Goal: Information Seeking & Learning: Learn about a topic

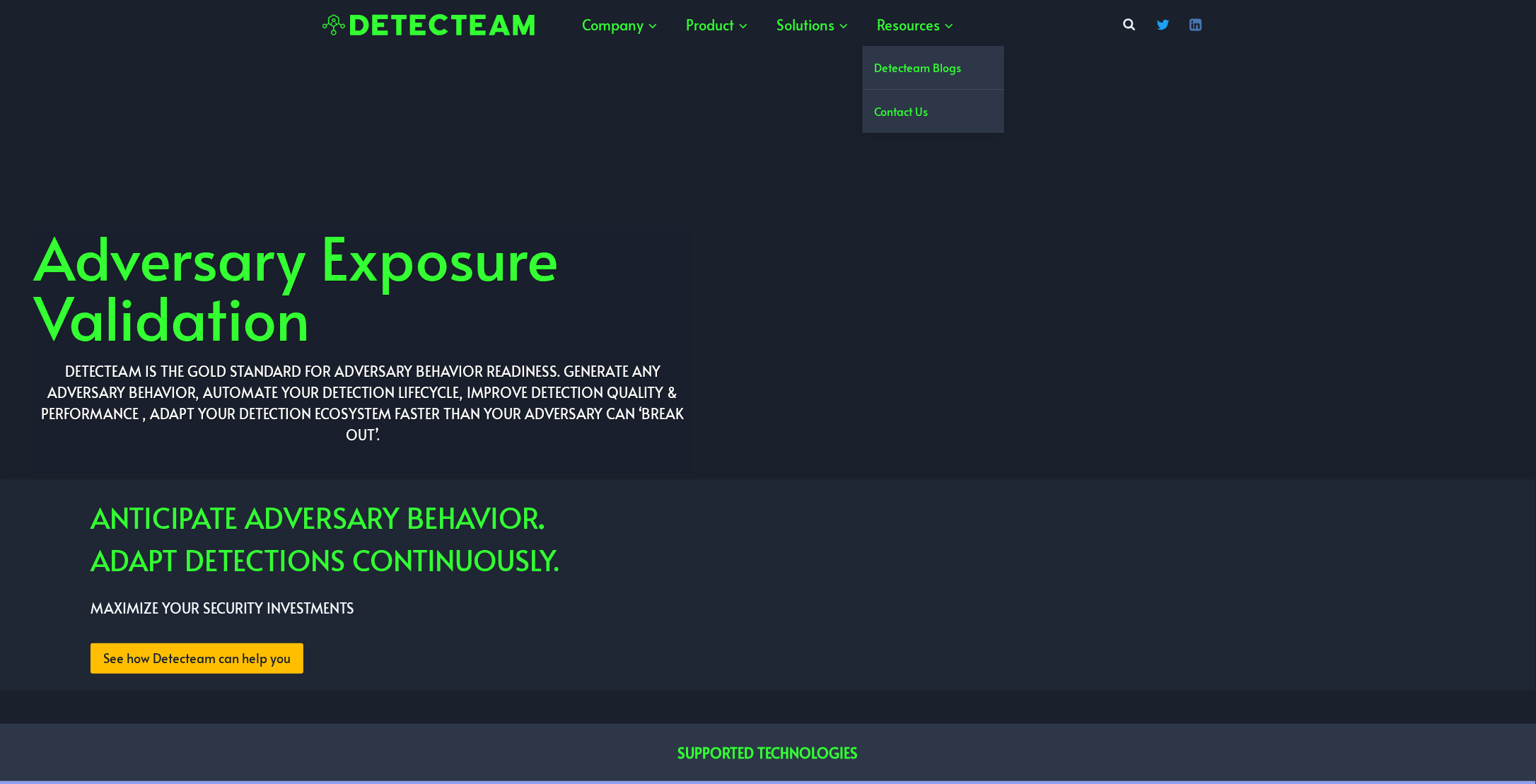
click at [934, 66] on link "Detecteam Blogs" at bounding box center [934, 67] width 142 height 43
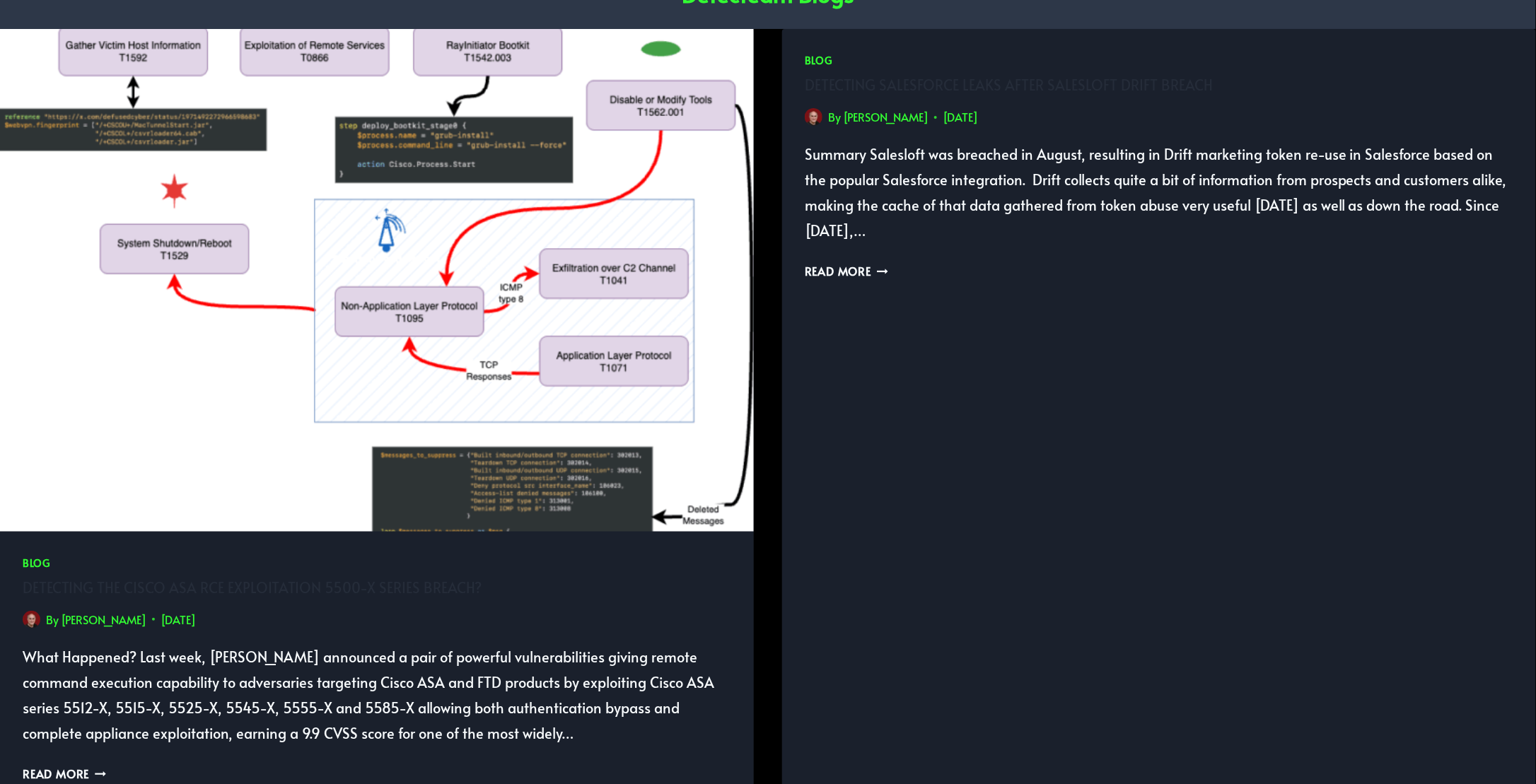
scroll to position [142, 0]
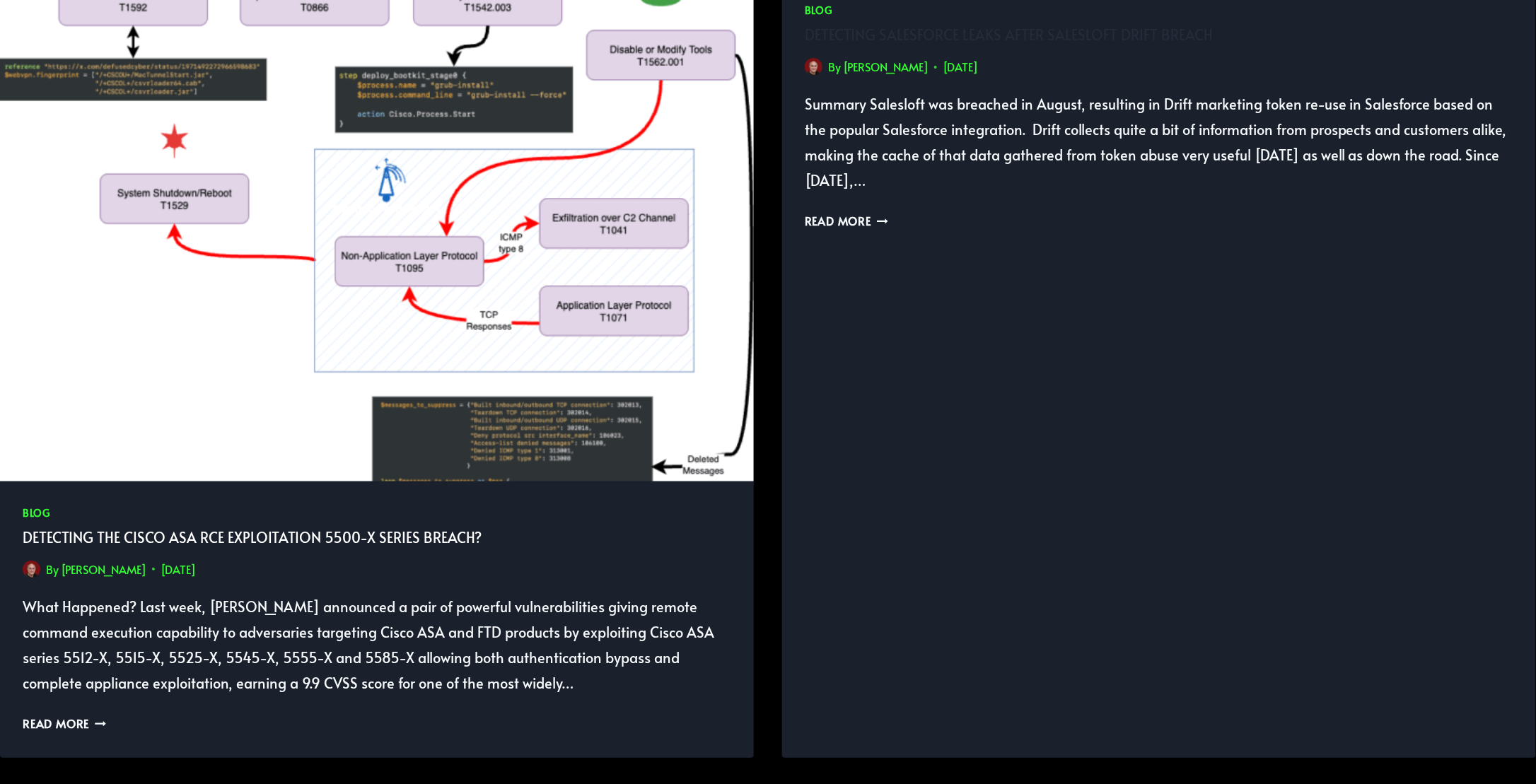
click at [331, 537] on link "Detecting the Cisco ASA RCE Exploitation 5500-X series breach?" at bounding box center [252, 537] width 459 height 20
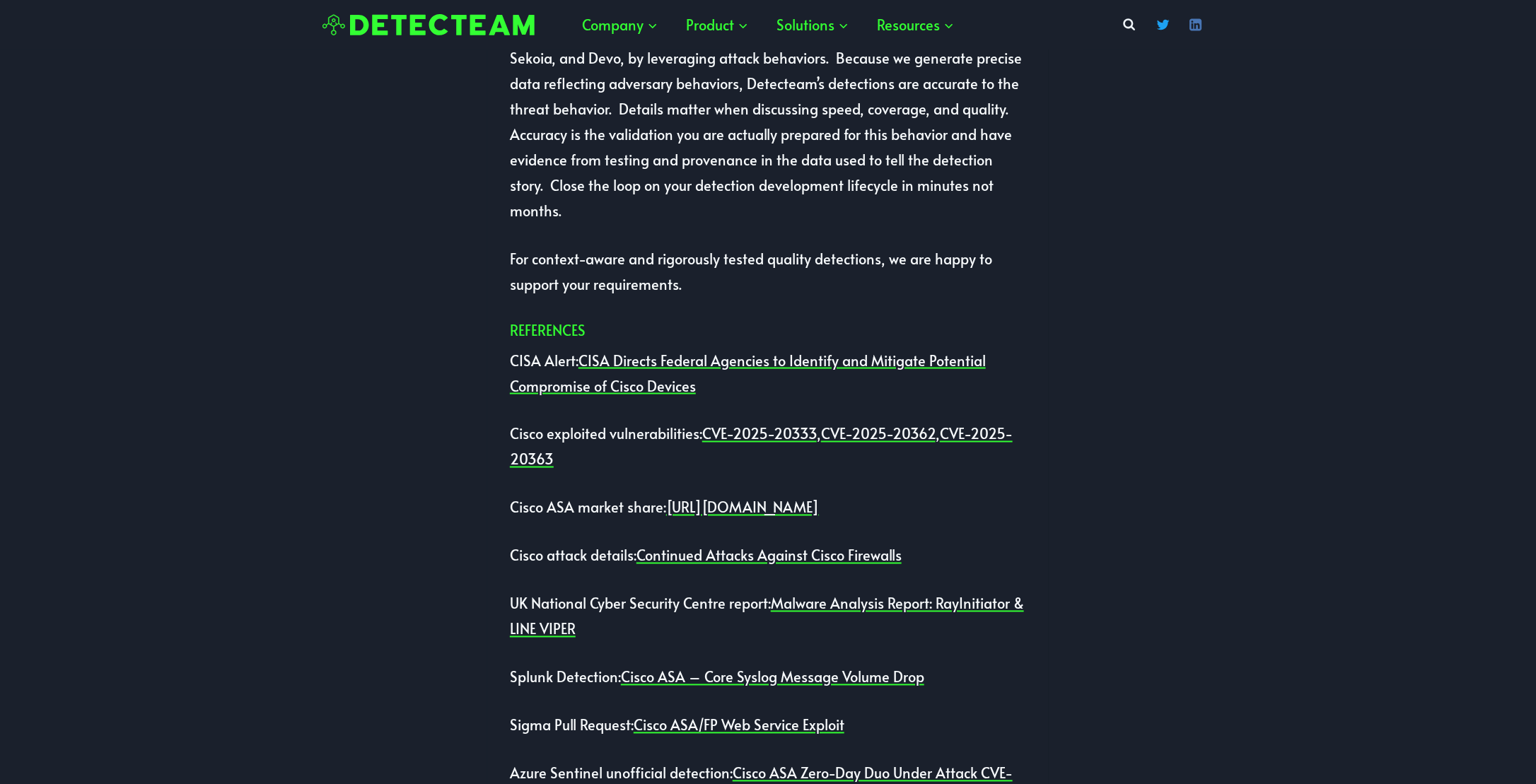
scroll to position [3252, 0]
